Goal: Task Accomplishment & Management: Use online tool/utility

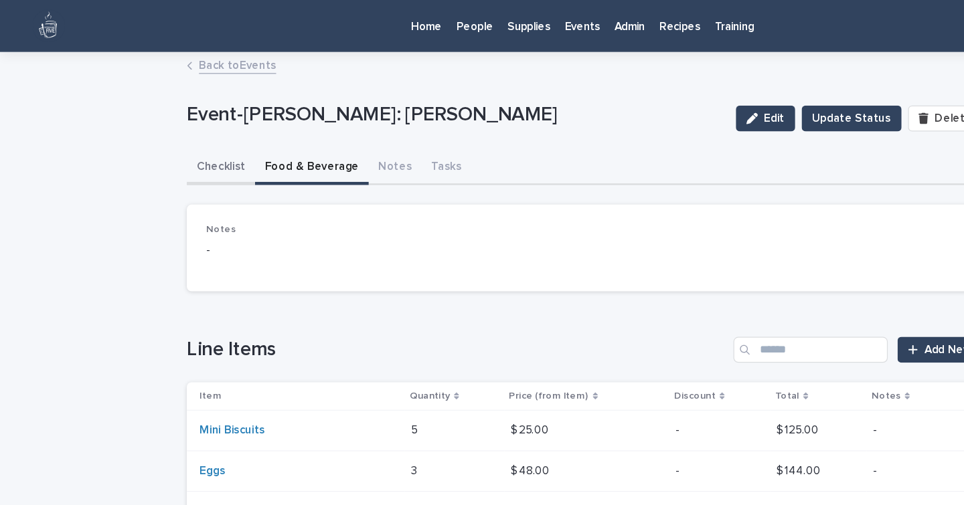
click at [178, 138] on button "Checklist" at bounding box center [182, 138] width 56 height 28
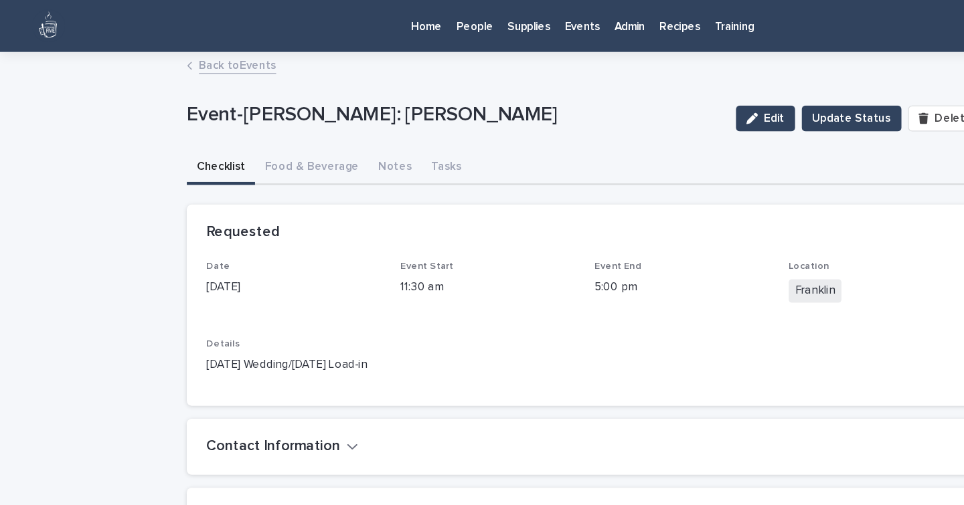
scroll to position [236, 0]
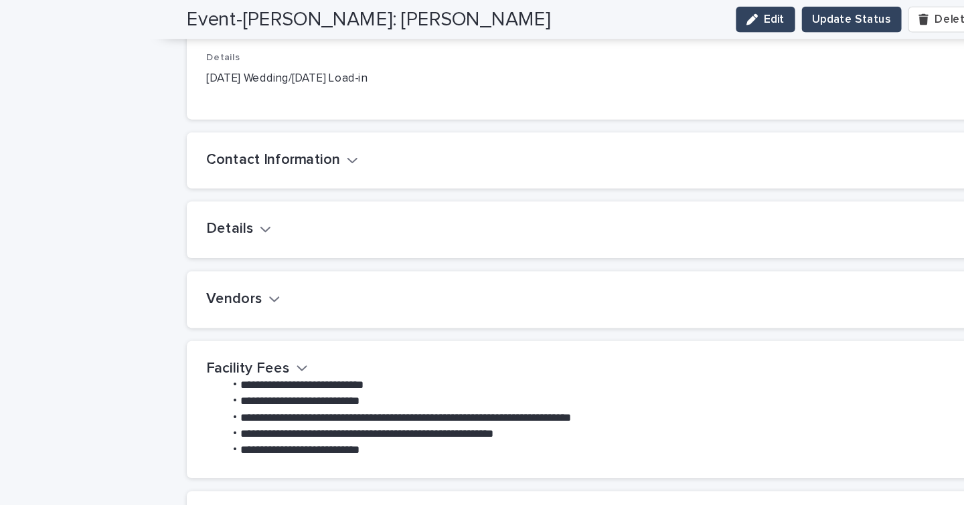
click at [222, 246] on icon "button" at bounding box center [226, 246] width 8 height 5
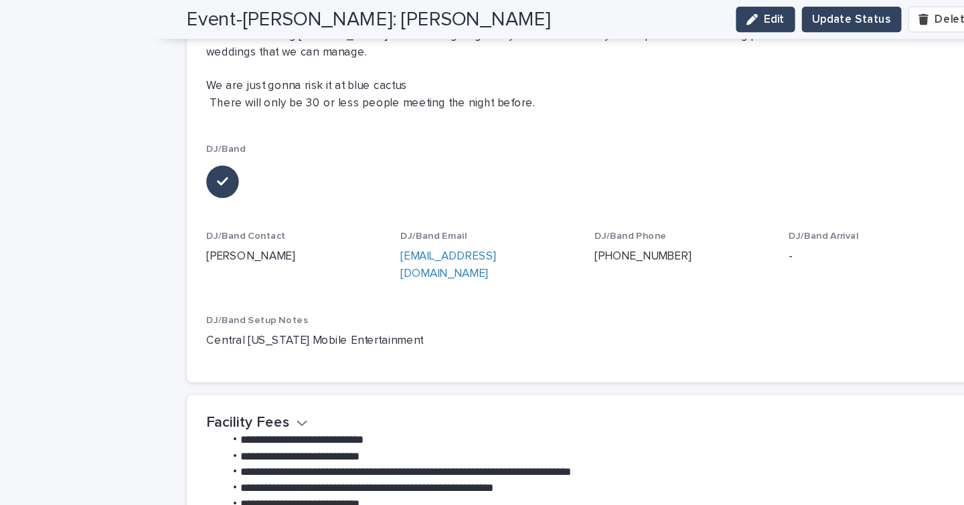
scroll to position [1704, 0]
click at [577, 230] on div "DJ/Band Phone [PHONE_NUMBER]" at bounding box center [562, 209] width 144 height 39
drag, startPoint x: 232, startPoint y: 238, endPoint x: 147, endPoint y: 244, distance: 85.2
copy p "[PERSON_NAME]"
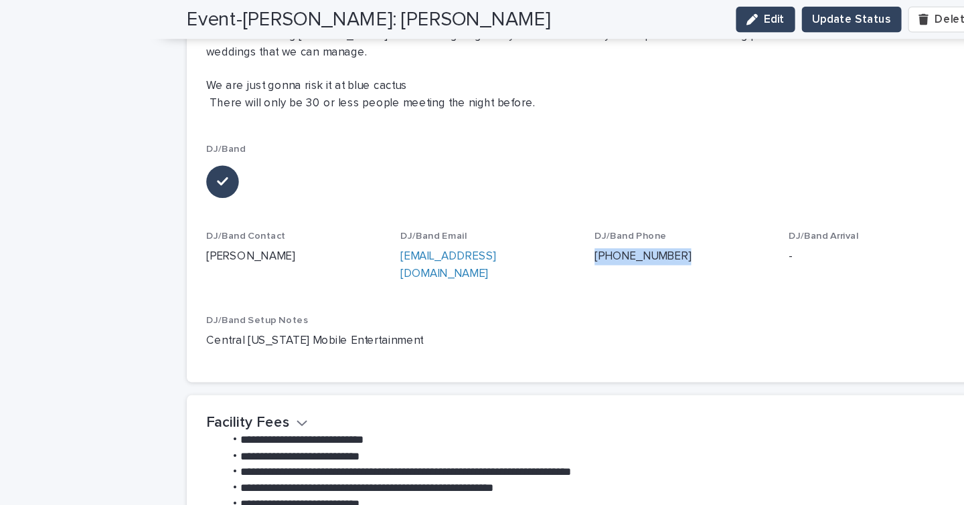
drag, startPoint x: 559, startPoint y: 240, endPoint x: 480, endPoint y: 242, distance: 79.0
copy link "[PHONE_NUMBER]"
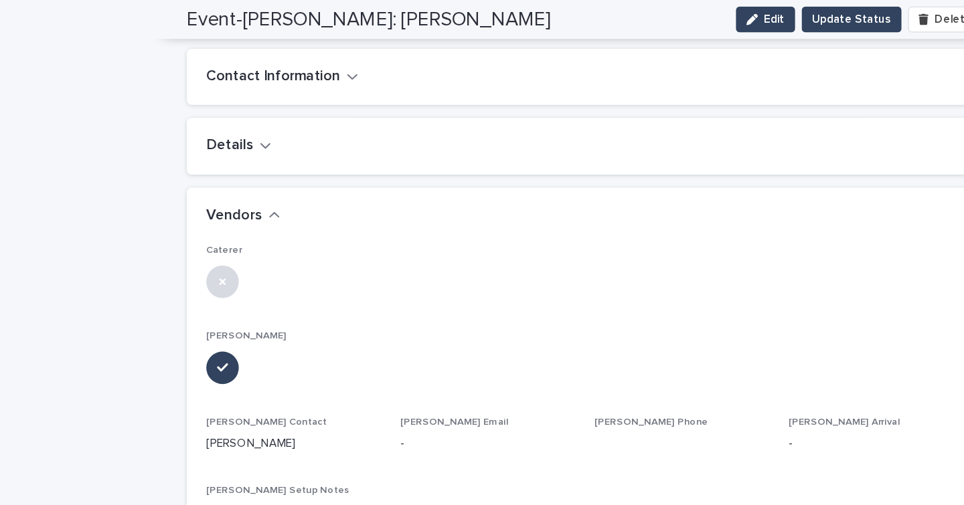
scroll to position [0, 0]
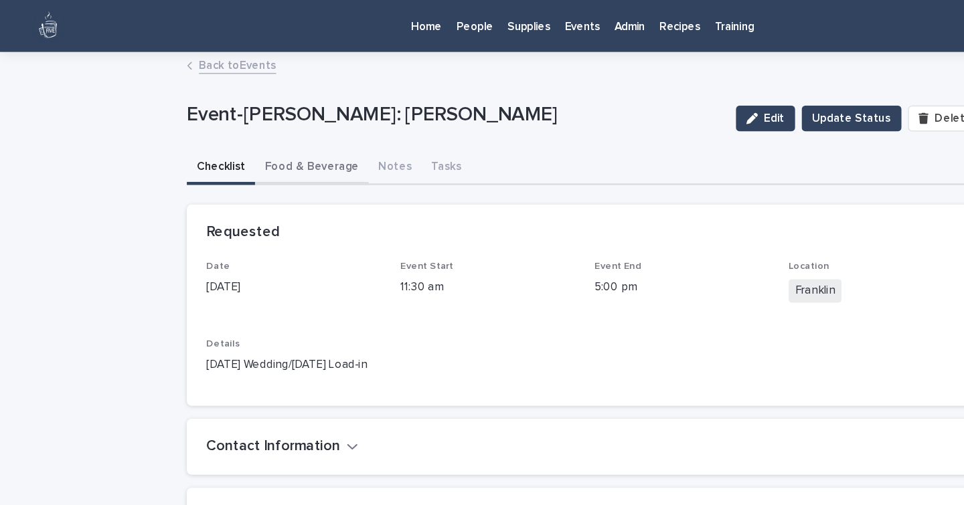
click at [236, 137] on button "Food & Beverage" at bounding box center [257, 138] width 94 height 28
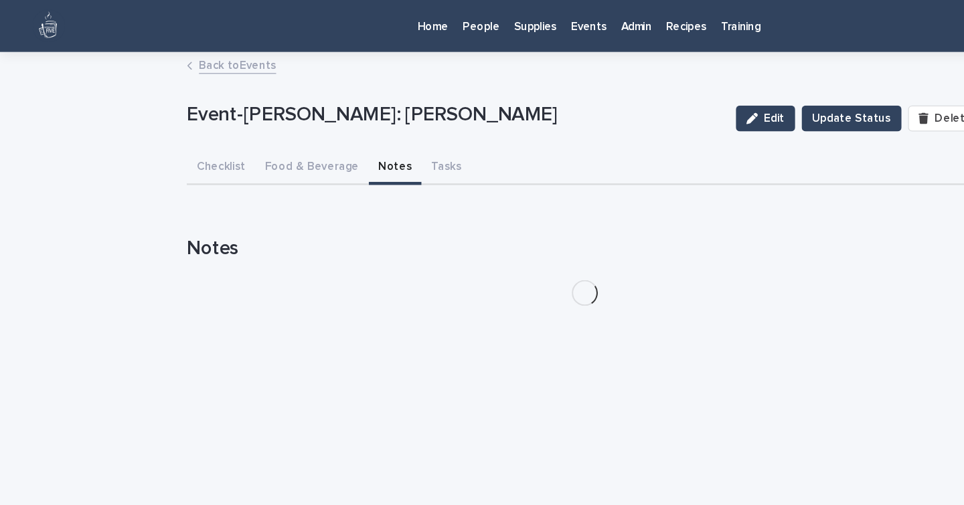
click at [314, 134] on button "Notes" at bounding box center [326, 138] width 44 height 28
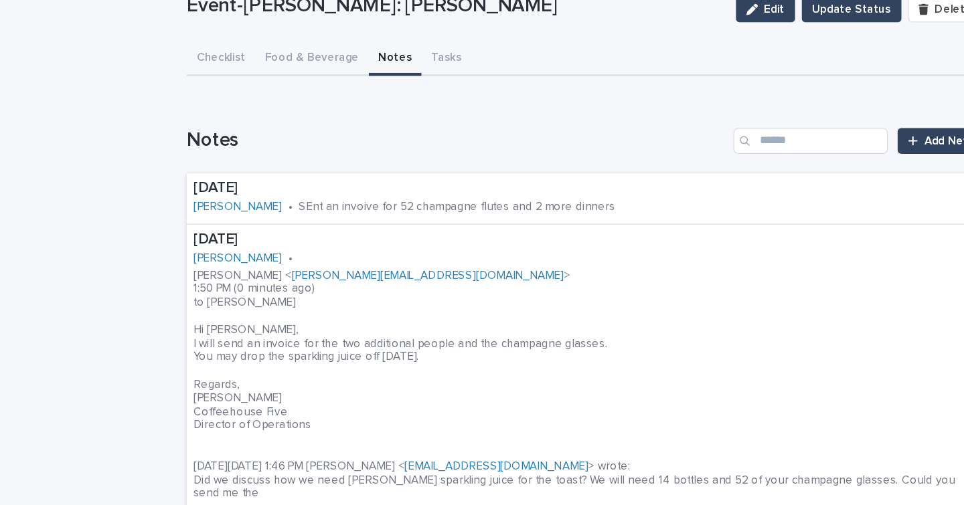
scroll to position [1, 0]
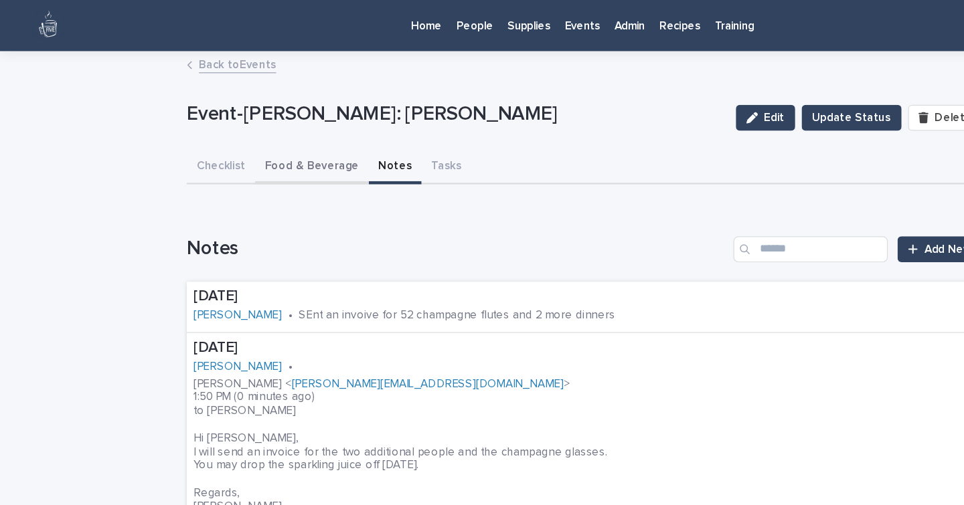
click at [256, 139] on button "Food & Beverage" at bounding box center [257, 138] width 94 height 28
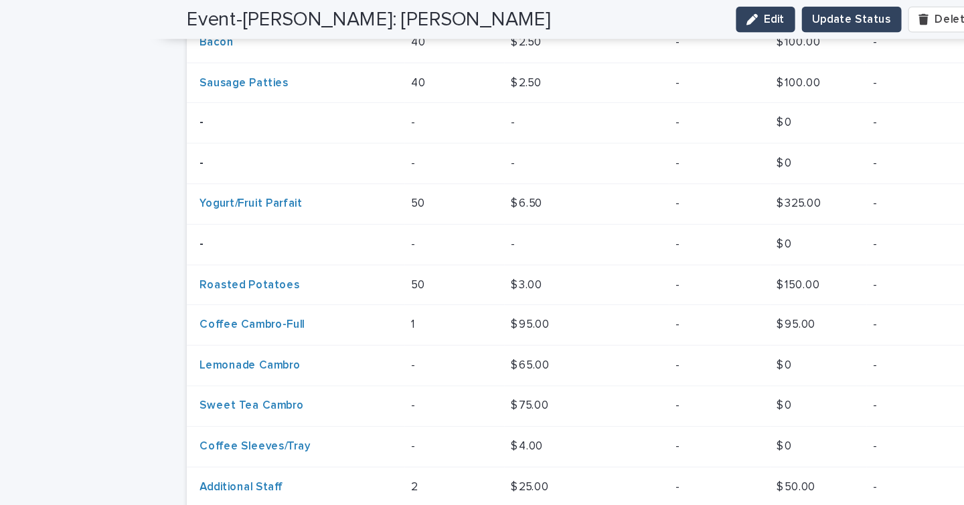
scroll to position [420, 0]
